Goal: Task Accomplishment & Management: Complete application form

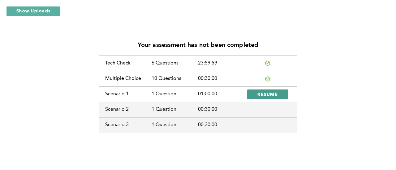
click at [270, 95] on span "RESUME" at bounding box center [267, 95] width 20 height 6
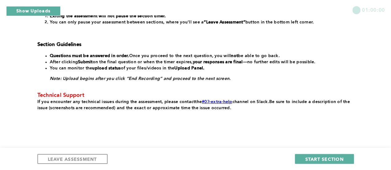
scroll to position [144, 0]
click at [333, 159] on span "START SECTION" at bounding box center [324, 159] width 38 height 6
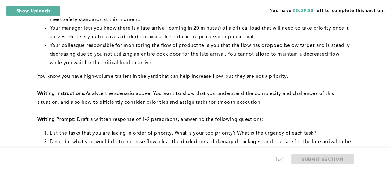
scroll to position [121, 0]
click at [223, 65] on li "Your colleague responsible for monitoring the flow of product tells you that th…" at bounding box center [201, 54] width 302 height 26
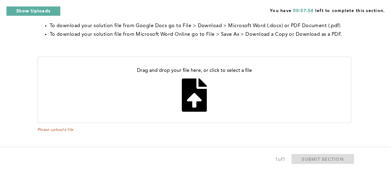
scroll to position [301, 0]
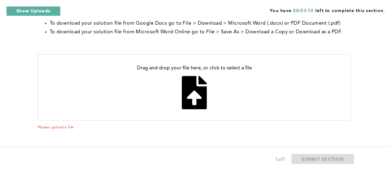
click at [168, 86] on input "file" at bounding box center [194, 88] width 313 height 66
type input "C:\fakepath\c1 prompt.docx"
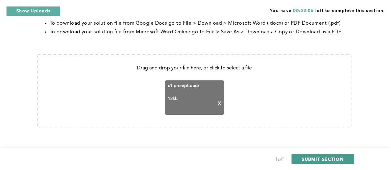
click at [327, 158] on span "SUBMIT SECTION" at bounding box center [323, 159] width 42 height 6
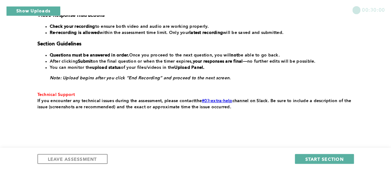
scroll to position [174, 0]
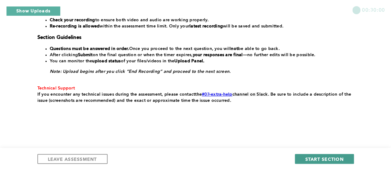
click at [336, 162] on span "START SECTION" at bounding box center [324, 159] width 38 height 6
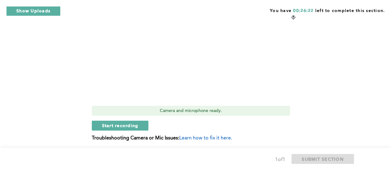
scroll to position [258, 0]
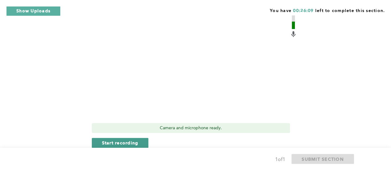
click at [137, 147] on button "Start recording" at bounding box center [120, 143] width 57 height 10
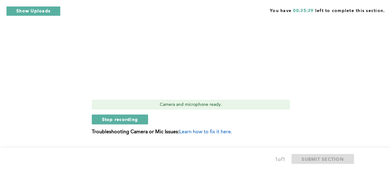
scroll to position [281, 0]
click at [119, 118] on span "Stop recording" at bounding box center [120, 120] width 36 height 6
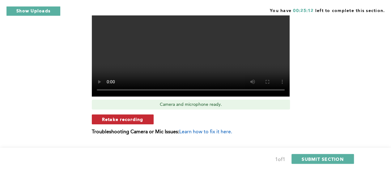
click at [131, 119] on span "Retake recording" at bounding box center [122, 120] width 41 height 6
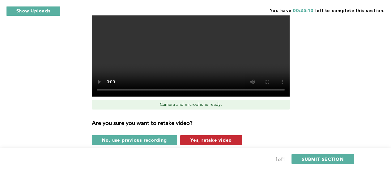
click at [217, 140] on span "Yes, retake video" at bounding box center [210, 140] width 41 height 6
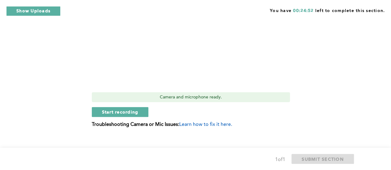
scroll to position [289, 0]
click at [133, 113] on span "Start recording" at bounding box center [120, 112] width 36 height 6
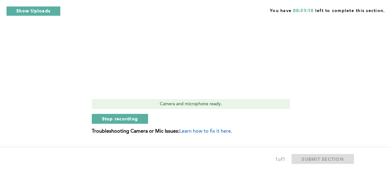
scroll to position [283, 0]
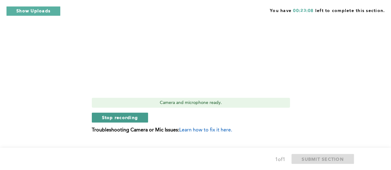
click at [124, 119] on span "Stop recording" at bounding box center [120, 118] width 36 height 6
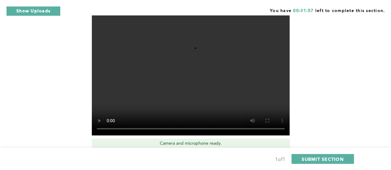
scroll to position [242, 0]
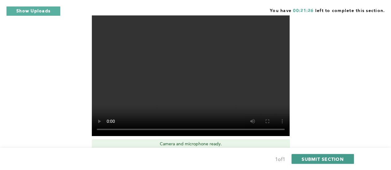
click at [321, 164] on button "SUBMIT SECTION" at bounding box center [323, 159] width 62 height 10
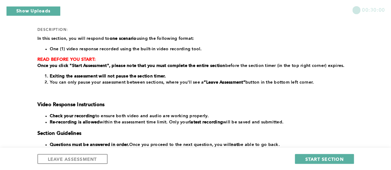
scroll to position [78, 0]
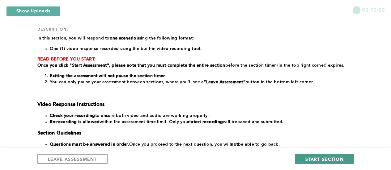
click at [319, 156] on button "START SECTION" at bounding box center [324, 159] width 59 height 10
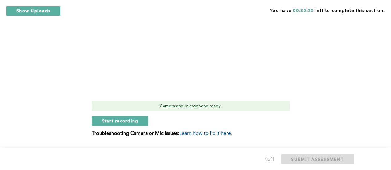
scroll to position [252, 0]
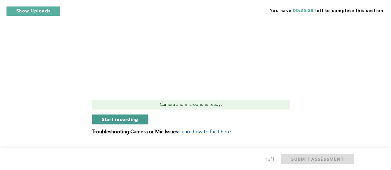
click at [117, 119] on span "Start recording" at bounding box center [120, 120] width 36 height 6
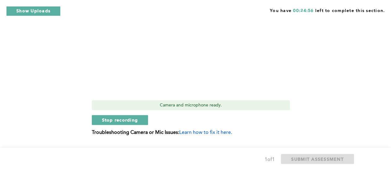
scroll to position [251, 0]
click at [105, 117] on span "Stop recording" at bounding box center [120, 120] width 36 height 6
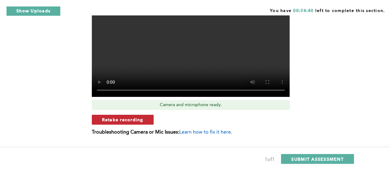
click at [105, 117] on span "Retake recording" at bounding box center [122, 120] width 41 height 6
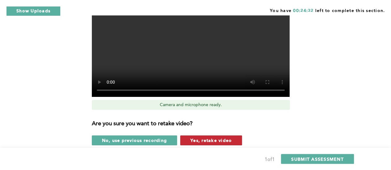
click at [199, 140] on span "Yes, retake video" at bounding box center [210, 141] width 41 height 6
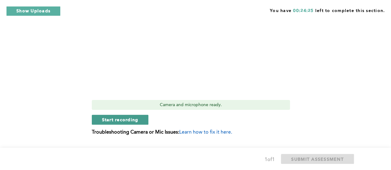
click at [135, 123] on button "Start recording" at bounding box center [120, 120] width 57 height 10
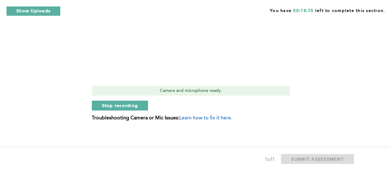
scroll to position [266, 0]
click at [105, 104] on span "Stop recording" at bounding box center [120, 105] width 36 height 6
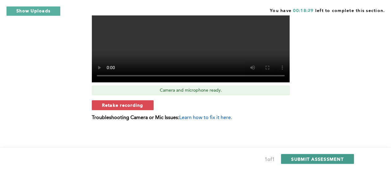
click at [322, 160] on span "SUBMIT ASSESSMENT" at bounding box center [317, 159] width 52 height 6
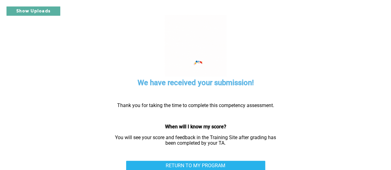
scroll to position [10, 0]
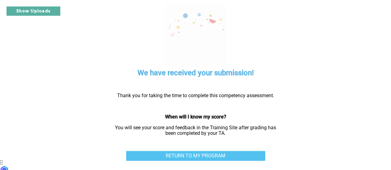
click at [221, 154] on link "RETURN TO MY PROGRAM" at bounding box center [195, 156] width 139 height 10
